Goal: Information Seeking & Learning: Learn about a topic

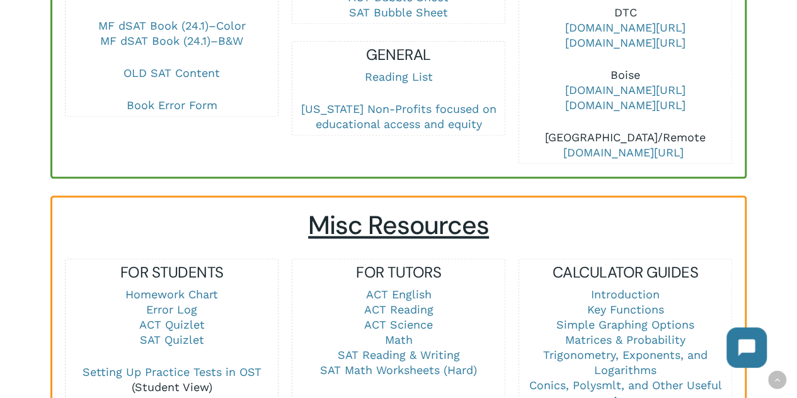
scroll to position [694, 0]
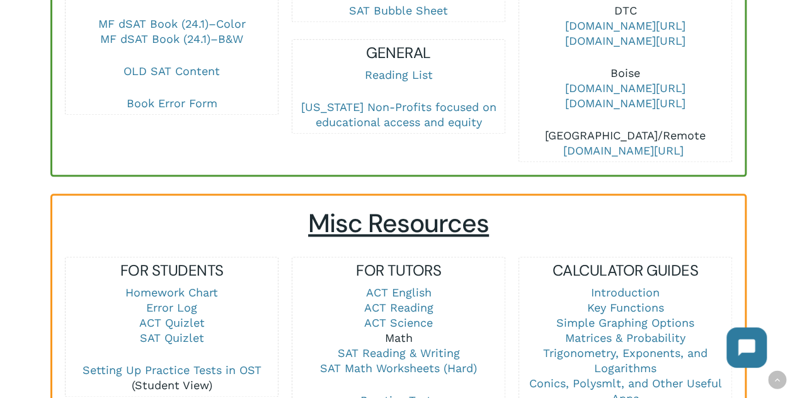
click at [398, 331] on link "Math" at bounding box center [399, 337] width 28 height 13
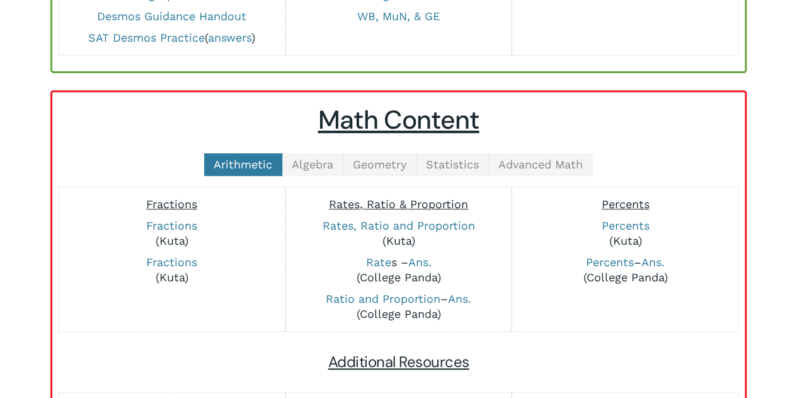
scroll to position [212, 0]
click at [302, 167] on span "Algebra" at bounding box center [313, 164] width 42 height 13
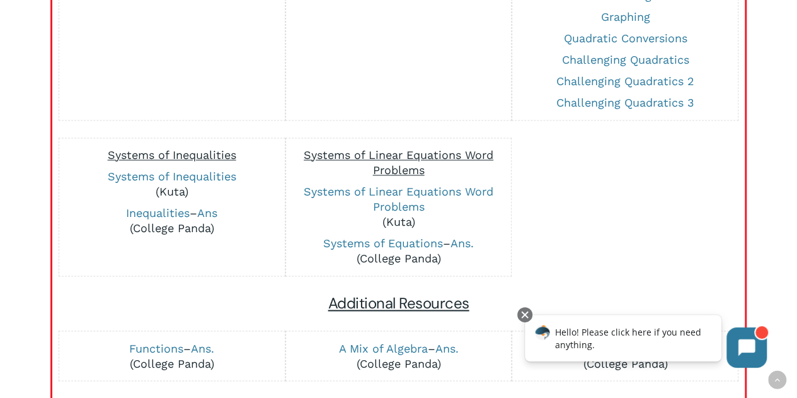
scroll to position [873, 0]
click at [407, 197] on link "Systems of Linear Equations Word Problems" at bounding box center [399, 198] width 190 height 28
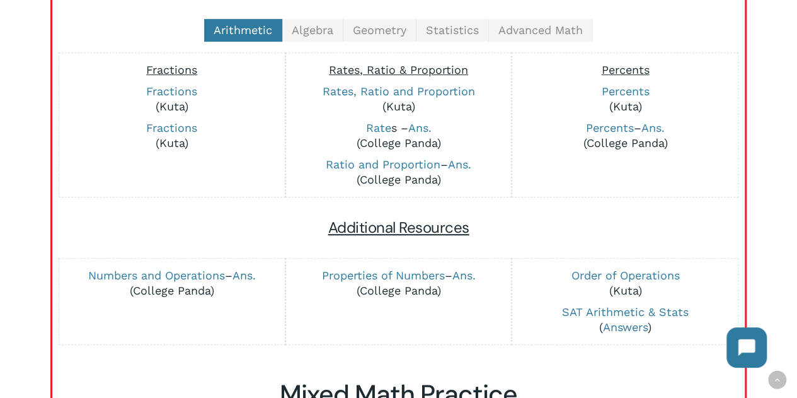
scroll to position [345, 0]
click at [300, 37] on link "Algebra" at bounding box center [312, 31] width 61 height 23
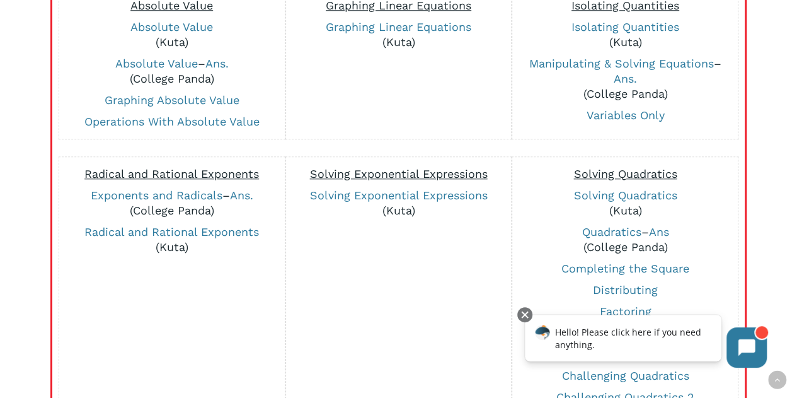
scroll to position [556, 0]
click at [355, 194] on link "Solving Exponential Expressions" at bounding box center [399, 195] width 178 height 13
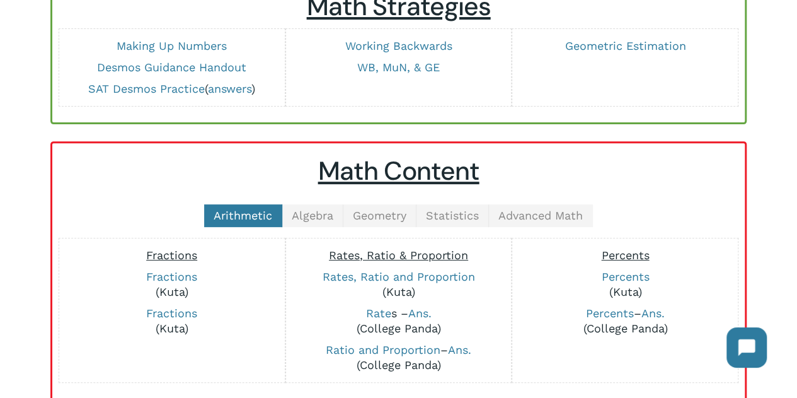
scroll to position [146, 0]
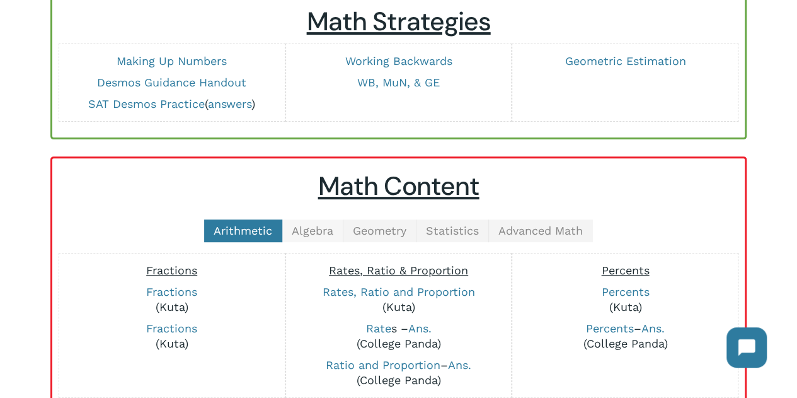
click at [301, 231] on span "Algebra" at bounding box center [313, 230] width 42 height 13
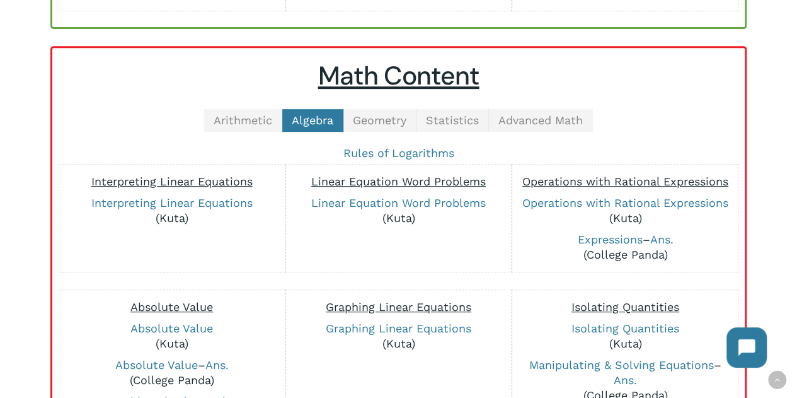
scroll to position [259, 0]
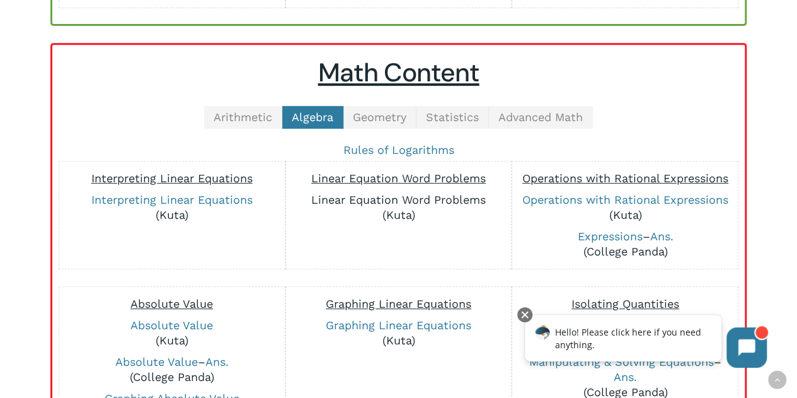
click at [348, 200] on link "Linear Equation Word Problems" at bounding box center [398, 199] width 175 height 13
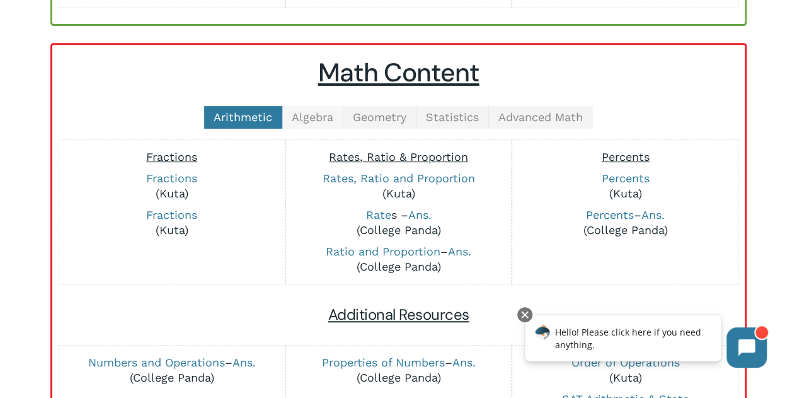
click at [321, 113] on span "Algebra" at bounding box center [313, 116] width 42 height 13
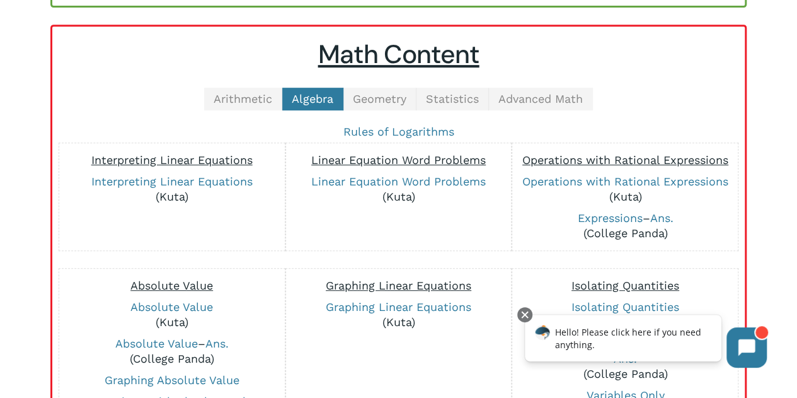
scroll to position [260, 0]
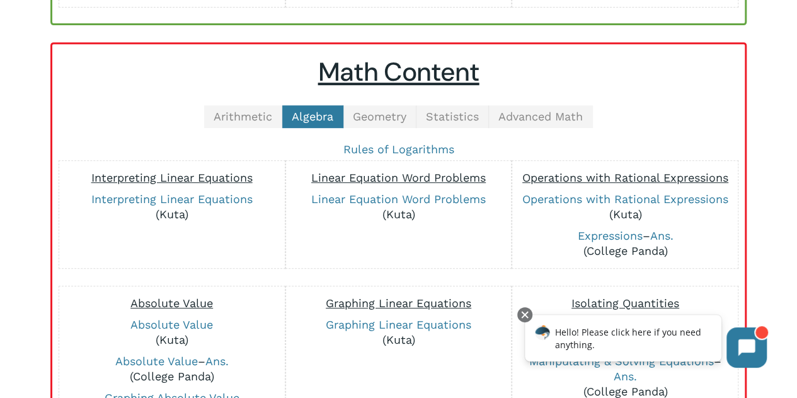
click at [371, 117] on span "Geometry" at bounding box center [380, 116] width 54 height 13
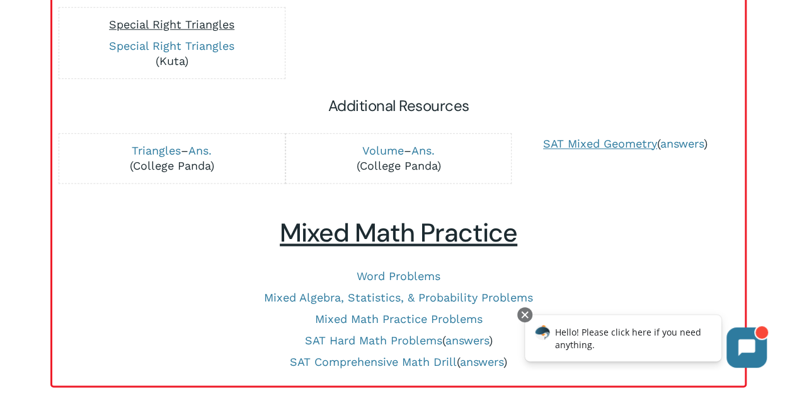
scroll to position [732, 0]
click at [398, 357] on link "SAT Comprehensive Math Drill" at bounding box center [373, 360] width 167 height 13
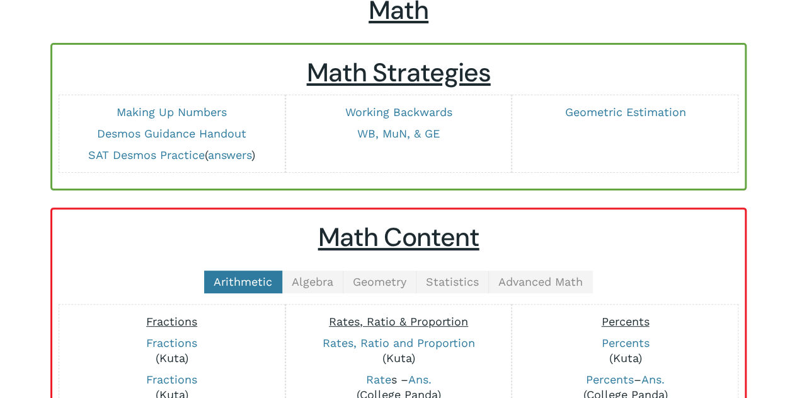
scroll to position [94, 0]
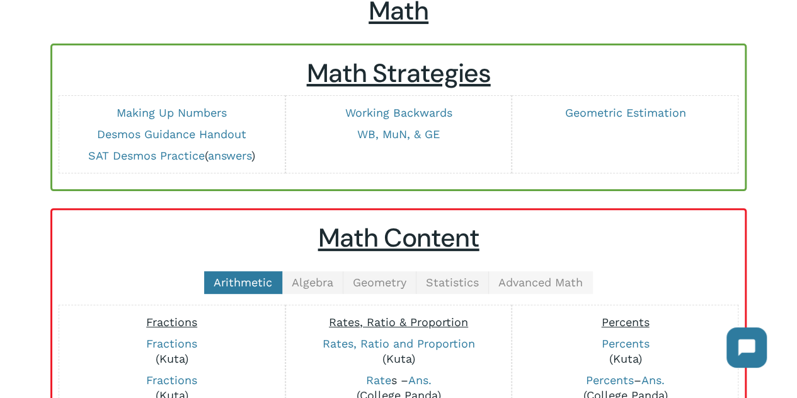
click at [503, 279] on span "Advanced Math" at bounding box center [540, 281] width 84 height 13
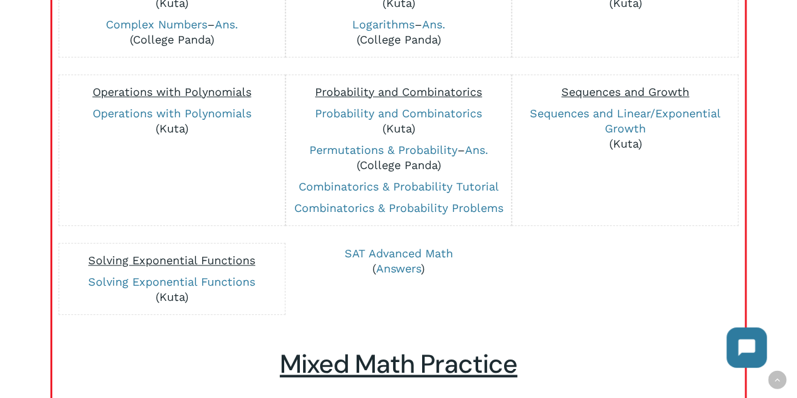
scroll to position [450, 0]
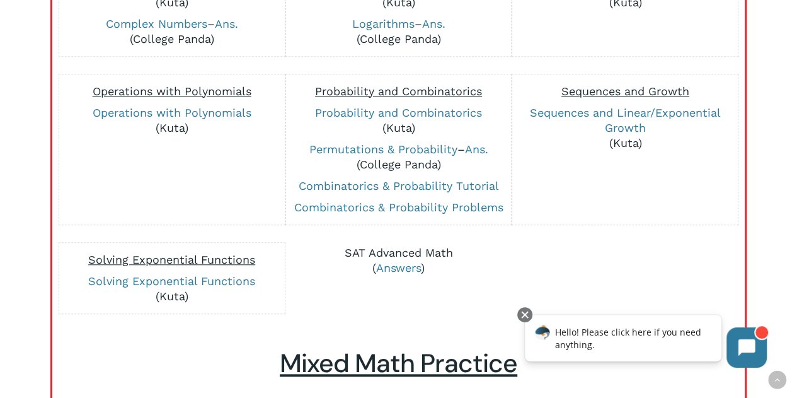
click at [430, 251] on link "SAT Advanced Math" at bounding box center [399, 252] width 108 height 13
